Goal: Task Accomplishment & Management: Manage account settings

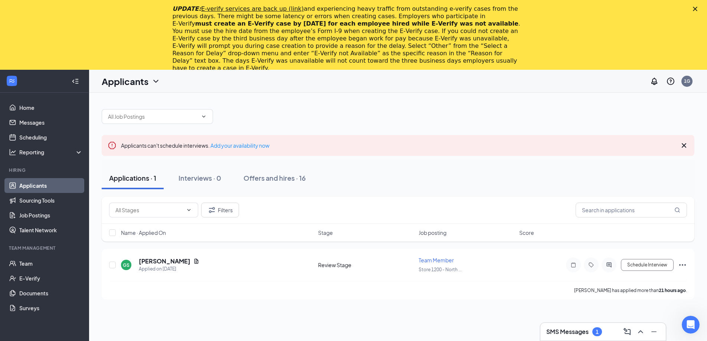
click at [697, 7] on icon "Close" at bounding box center [695, 9] width 4 height 4
